Goal: Information Seeking & Learning: Understand process/instructions

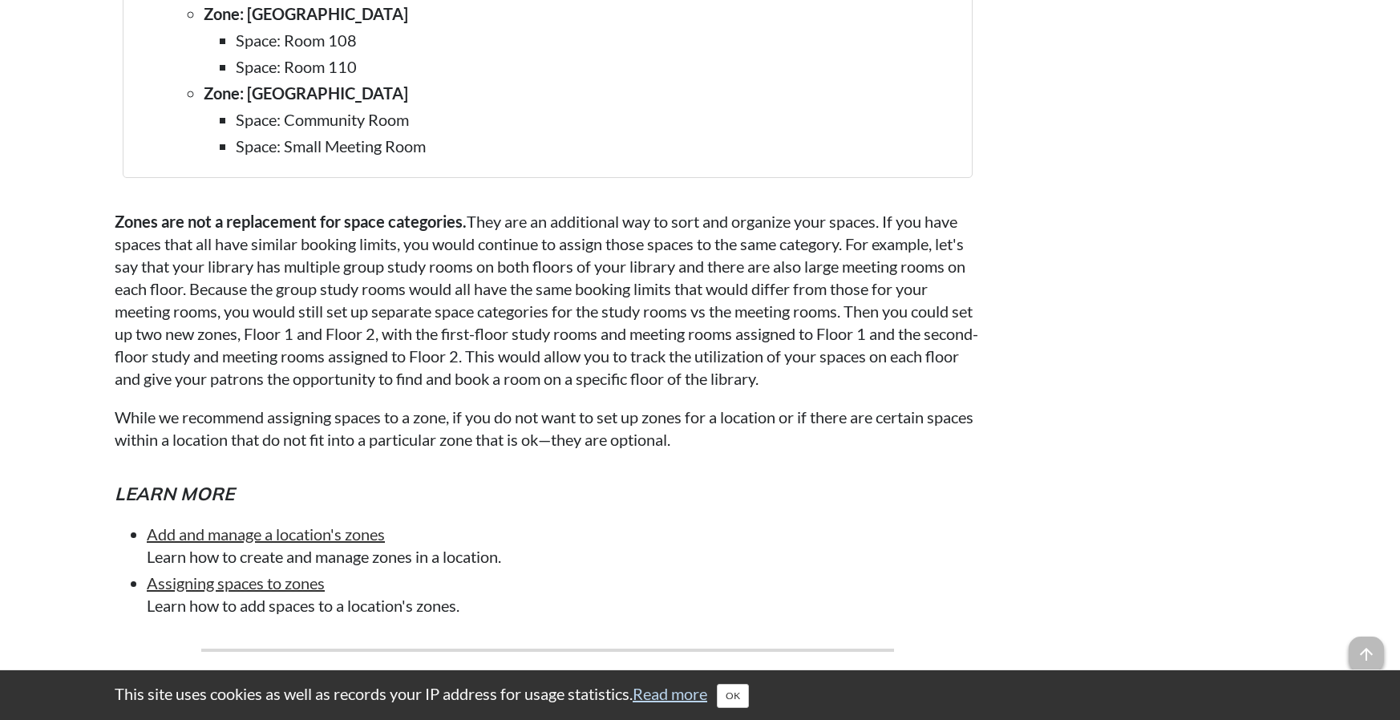
scroll to position [3526, 0]
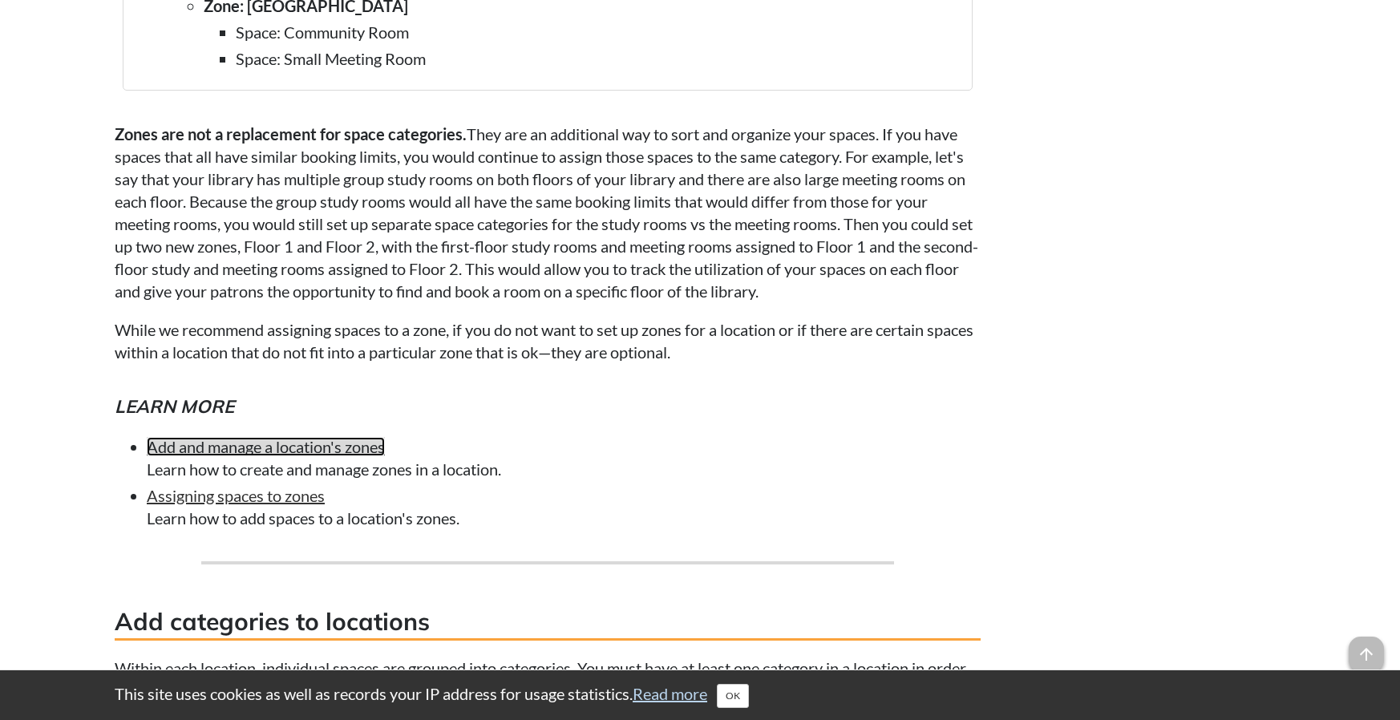
click at [288, 456] on link "Add and manage a location's zones" at bounding box center [266, 446] width 238 height 19
